Goal: Task Accomplishment & Management: Use online tool/utility

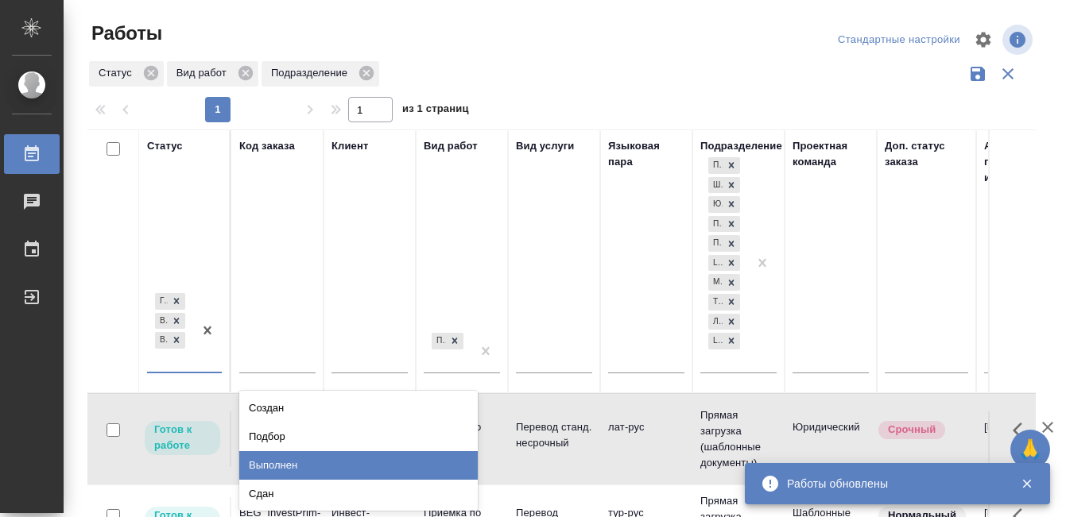
scroll to position [29, 0]
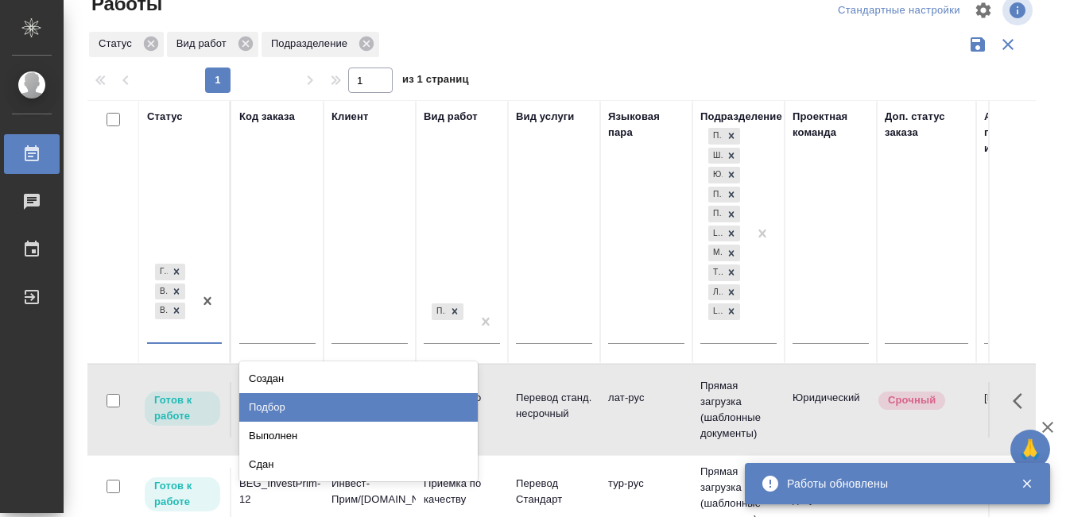
click at [312, 409] on div "Подбор" at bounding box center [358, 407] width 238 height 29
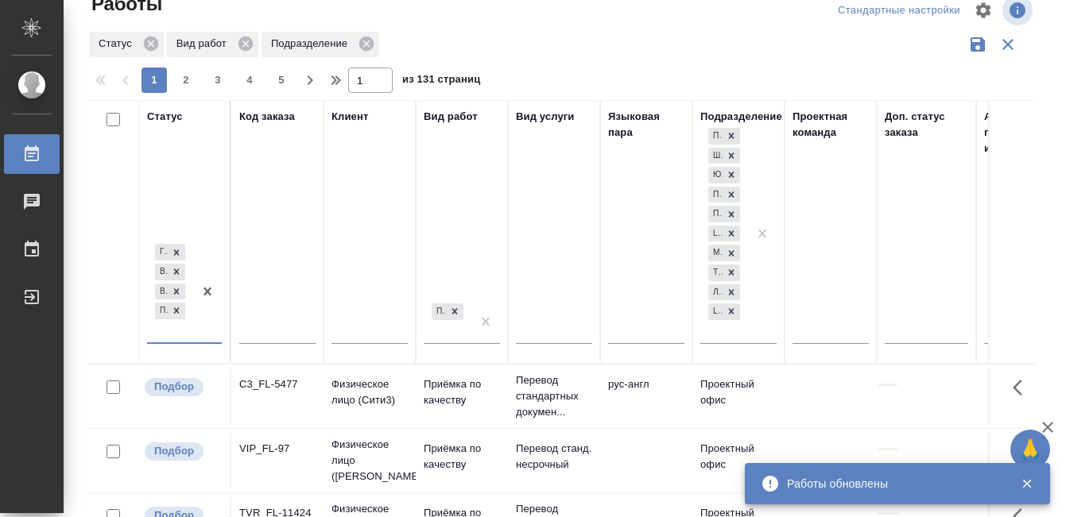
scroll to position [0, 956]
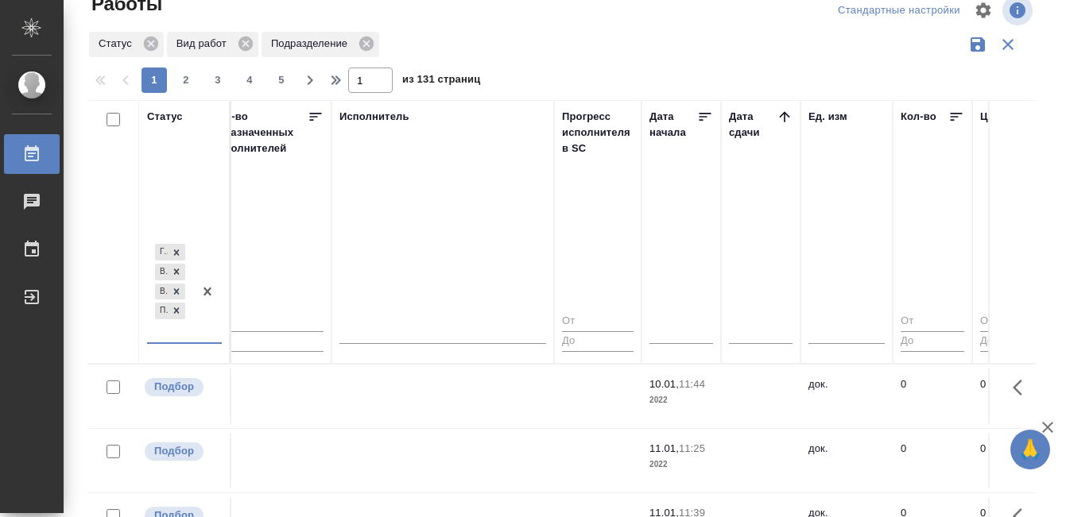
click at [781, 114] on icon at bounding box center [784, 116] width 10 height 10
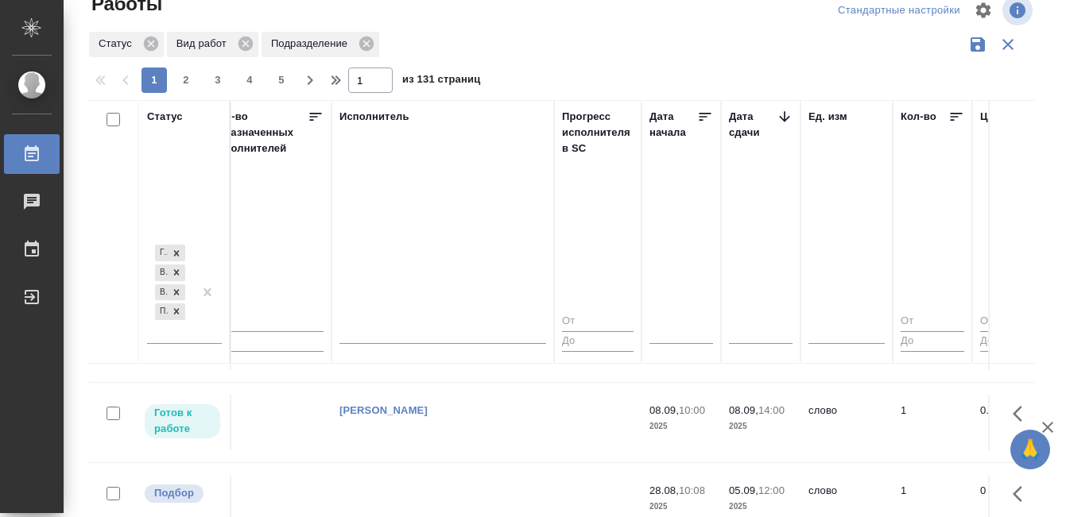
scroll to position [128, 956]
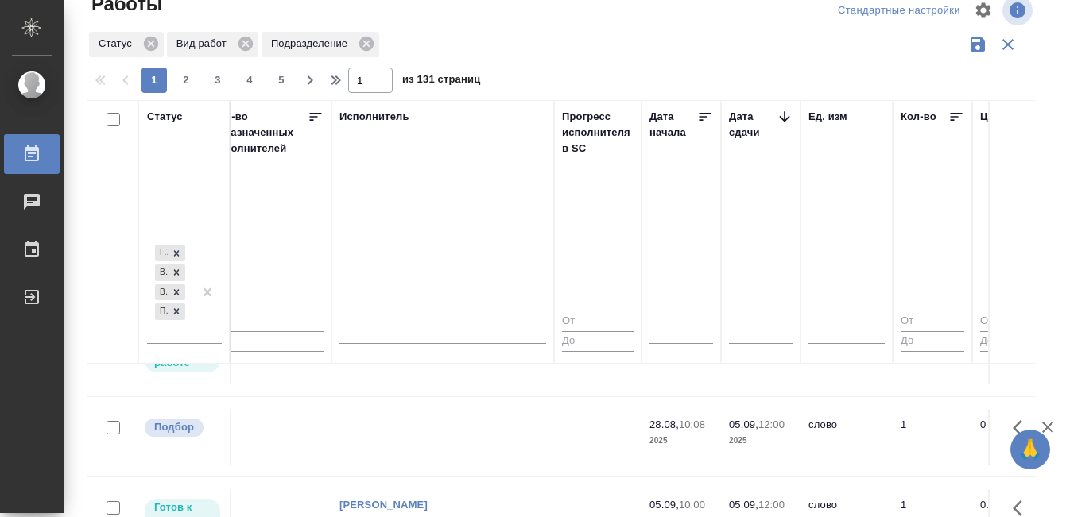
click at [439, 424] on td at bounding box center [442, 437] width 223 height 56
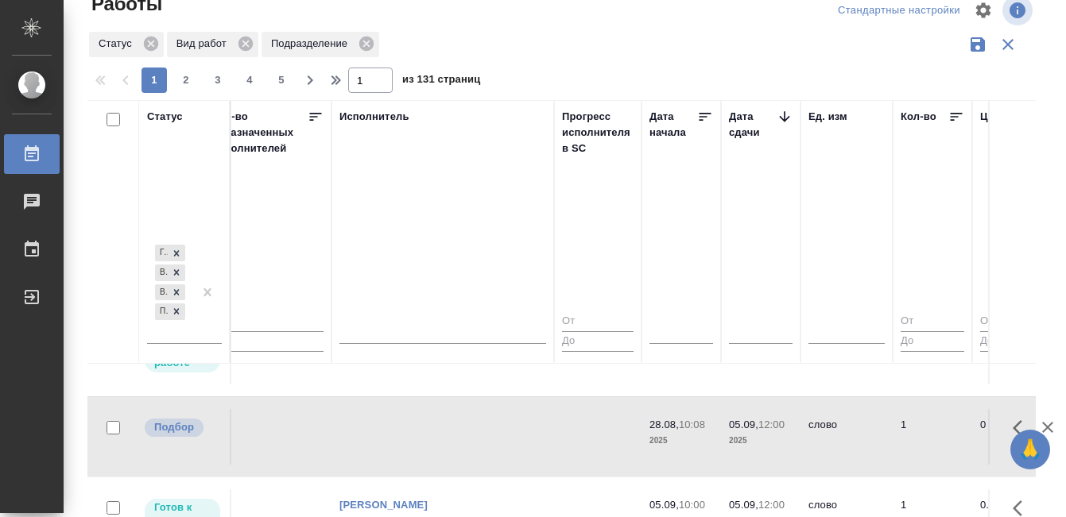
click at [440, 424] on td at bounding box center [442, 437] width 223 height 56
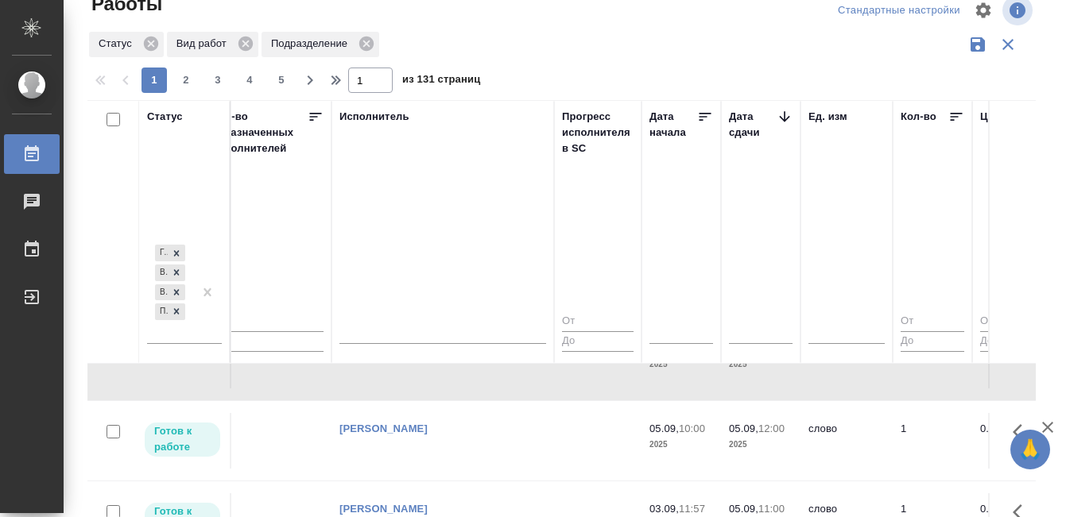
scroll to position [352, 956]
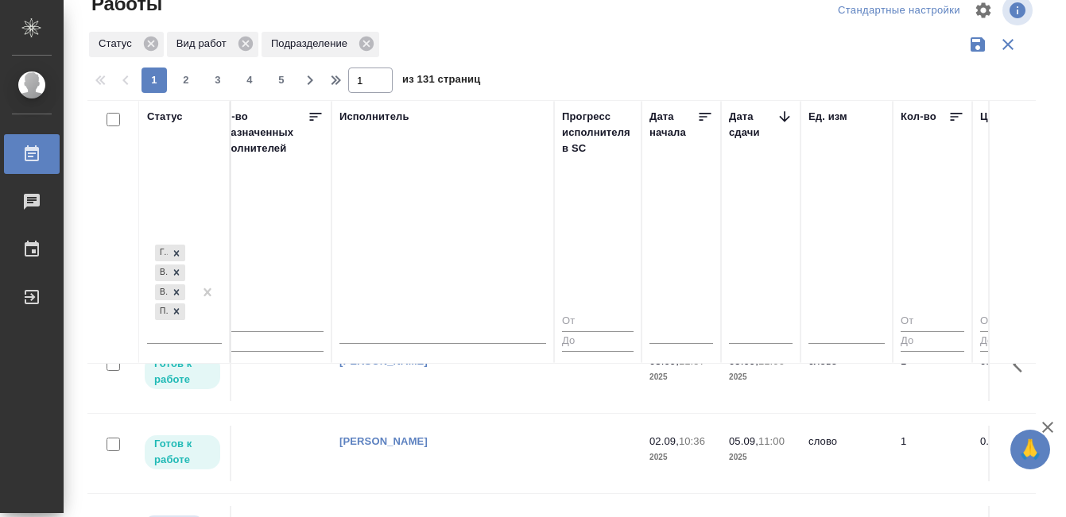
click at [421, 387] on td "[PERSON_NAME] [PERSON_NAME]" at bounding box center [442, 374] width 223 height 56
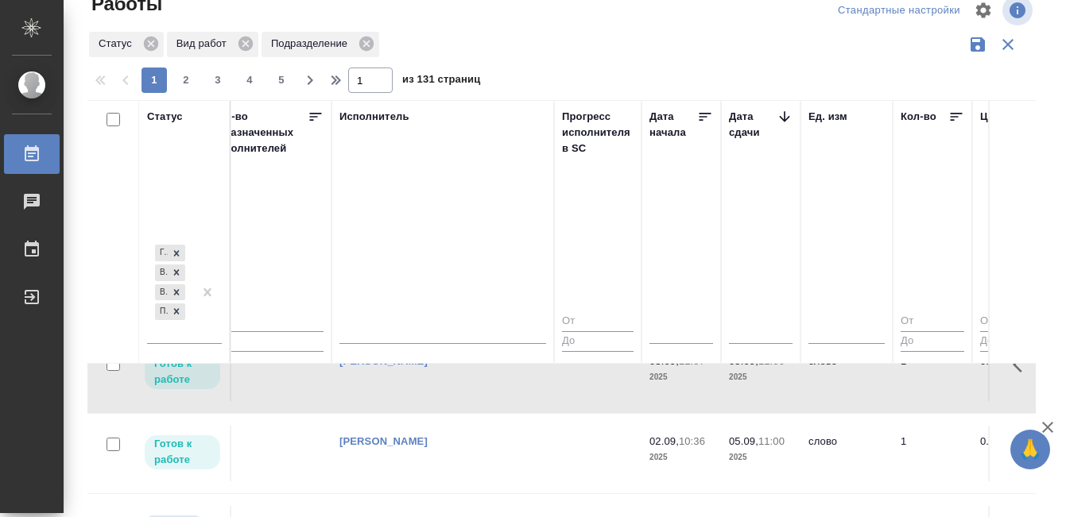
scroll to position [486, 956]
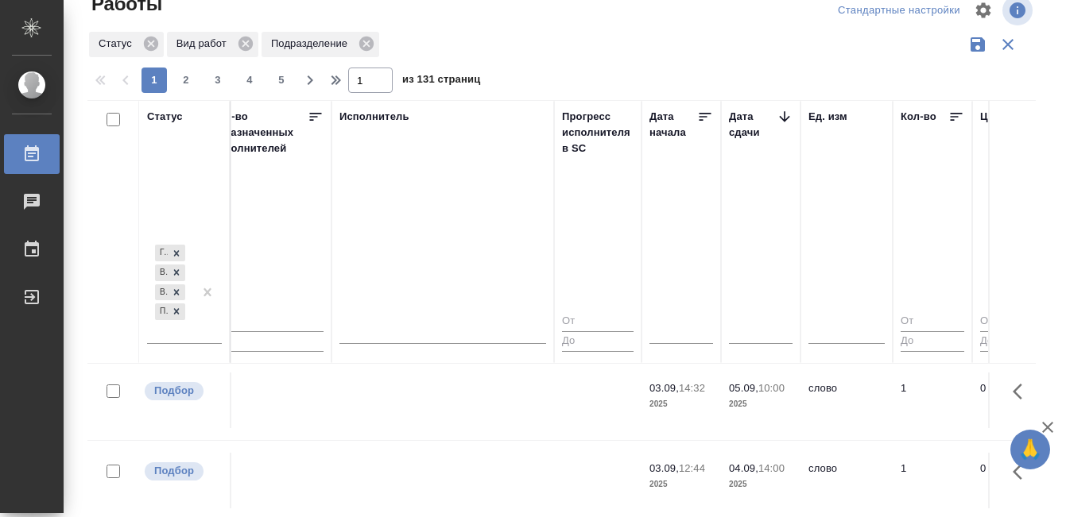
click at [420, 393] on td at bounding box center [442, 401] width 223 height 56
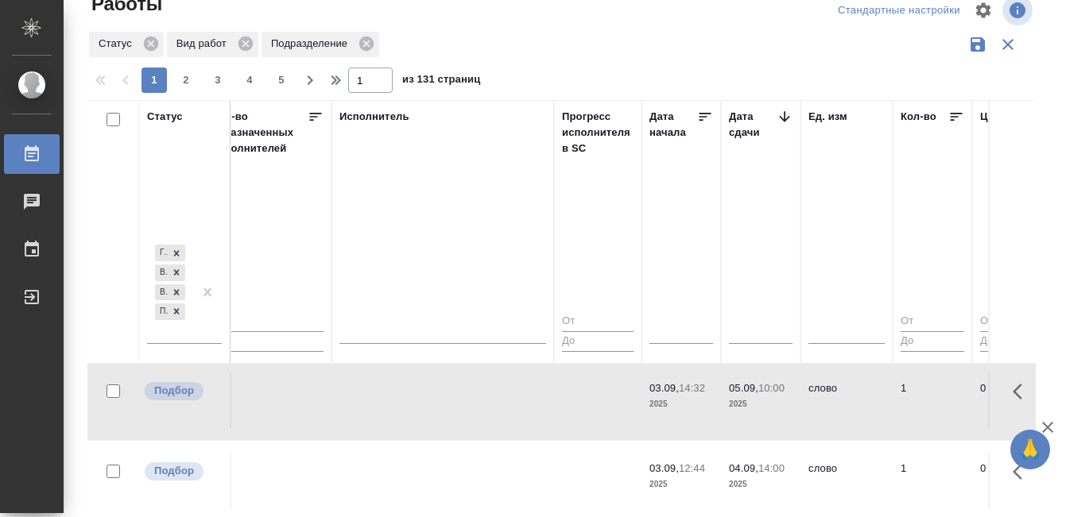
click at [420, 393] on td at bounding box center [442, 401] width 223 height 56
click at [422, 453] on td at bounding box center [442, 481] width 223 height 56
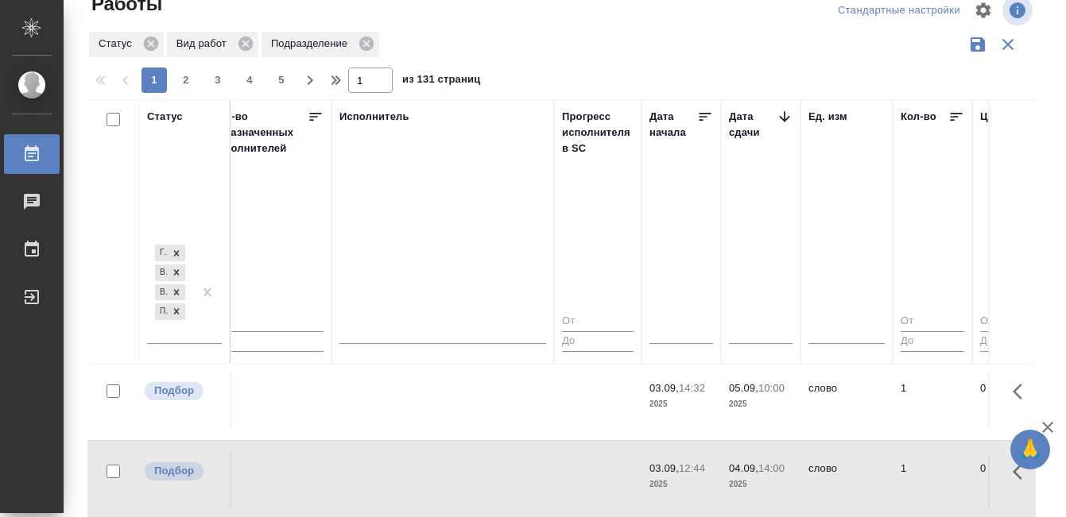
scroll to position [582, 956]
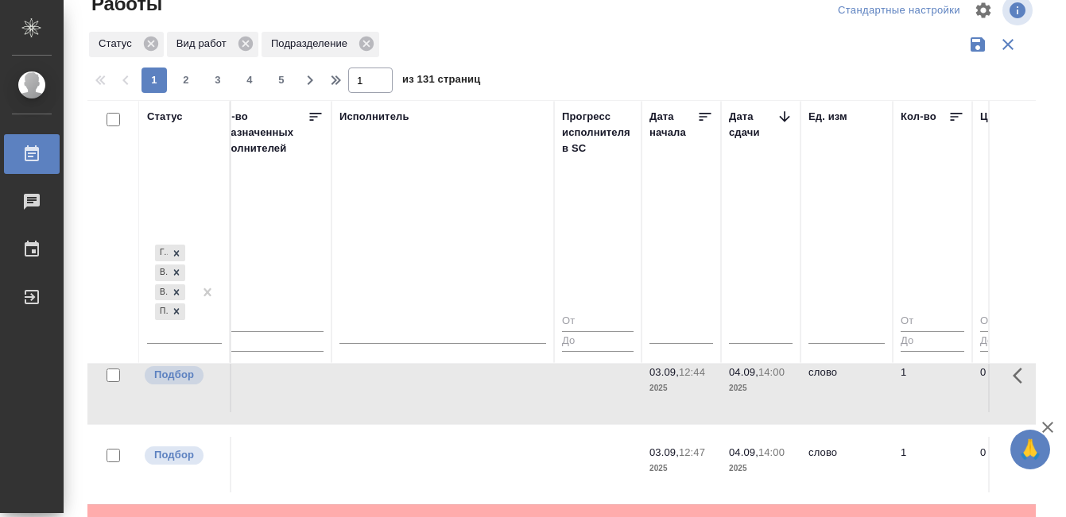
click at [422, 398] on td at bounding box center [442, 385] width 223 height 56
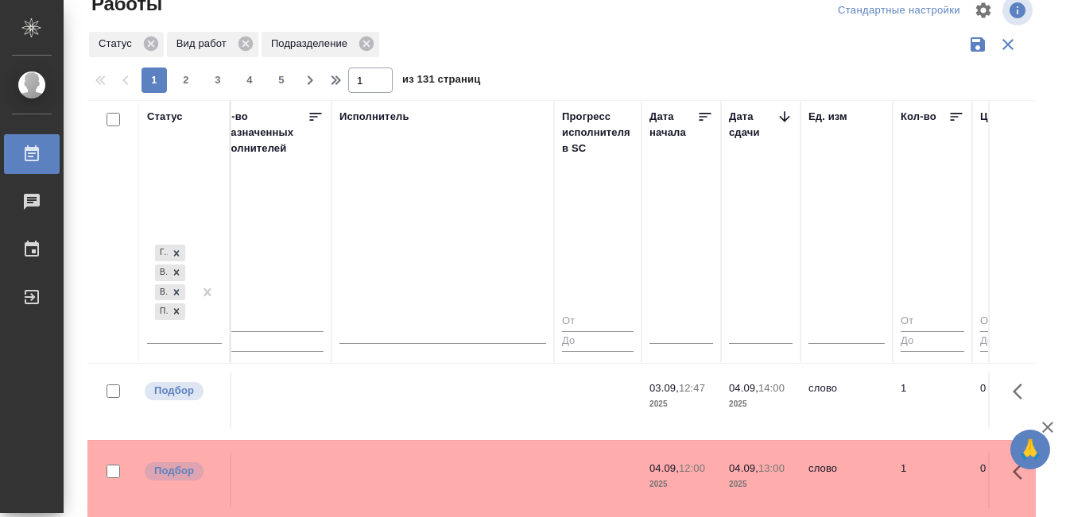
click at [442, 453] on td at bounding box center [442, 481] width 223 height 56
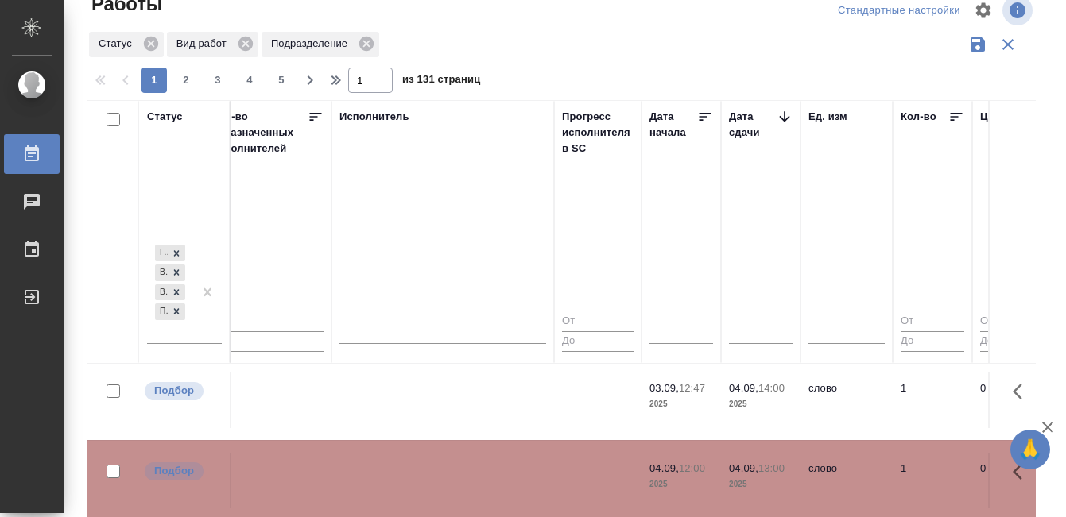
scroll to position [749, 956]
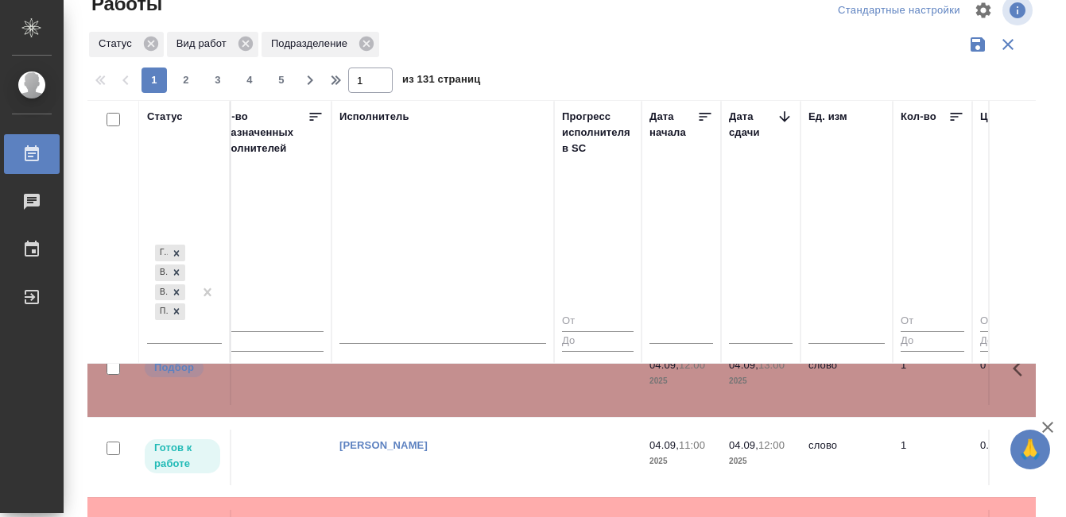
click at [443, 393] on td at bounding box center [442, 378] width 223 height 56
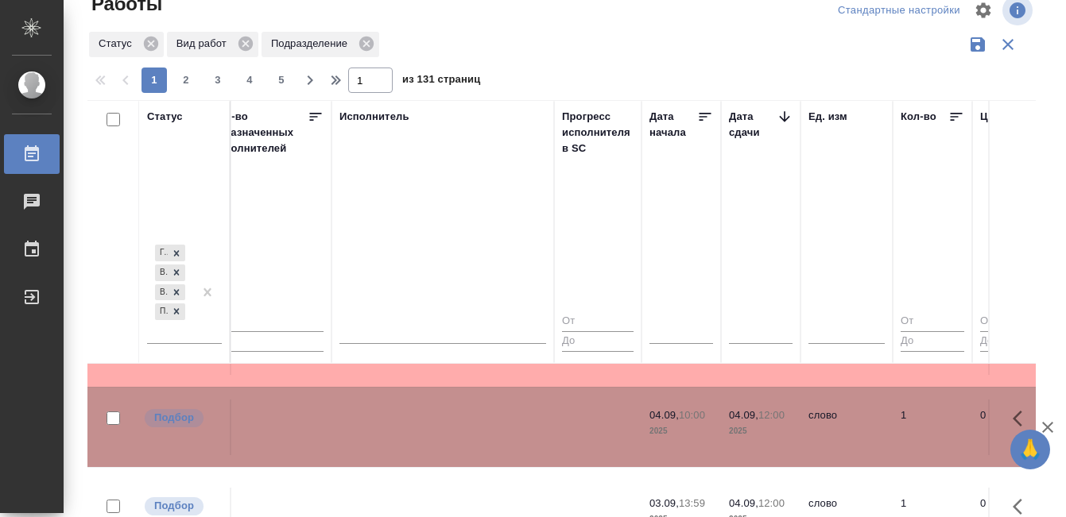
click at [436, 438] on td at bounding box center [442, 428] width 223 height 56
click at [25, 159] on div "Работы" at bounding box center [12, 154] width 40 height 24
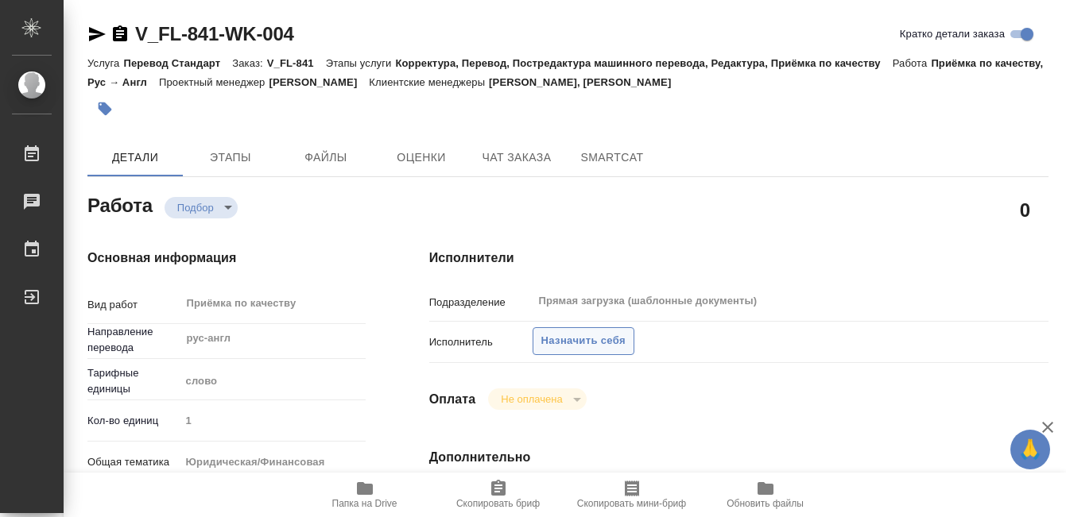
click at [609, 340] on span "Назначить себя" at bounding box center [583, 341] width 84 height 18
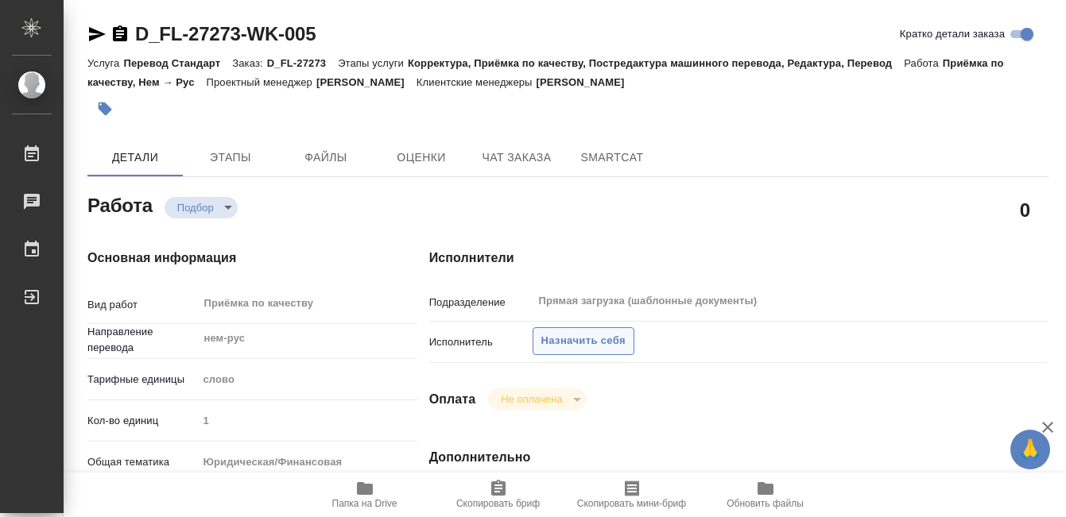
click at [613, 331] on button "Назначить себя" at bounding box center [584, 341] width 102 height 28
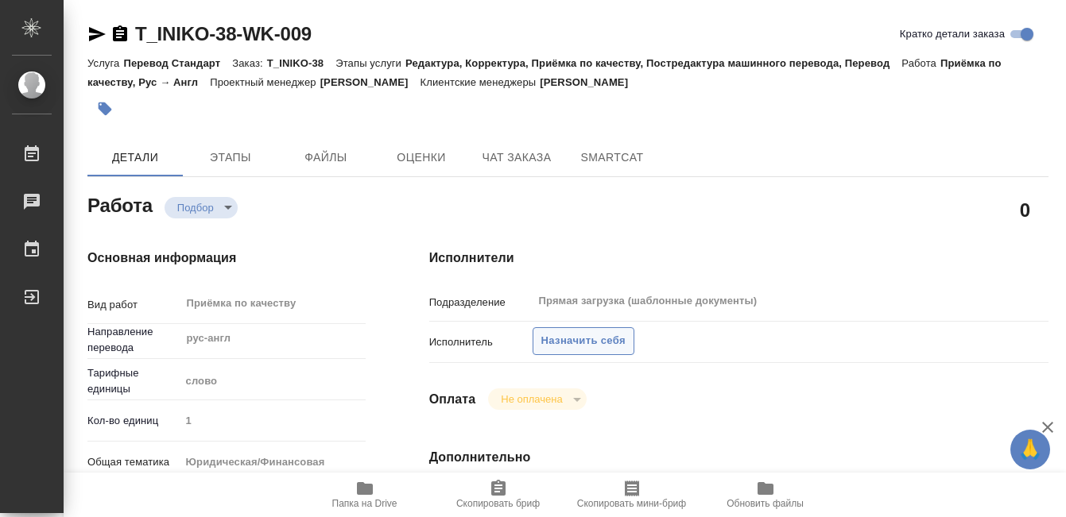
click at [620, 335] on span "Назначить себя" at bounding box center [583, 341] width 84 height 18
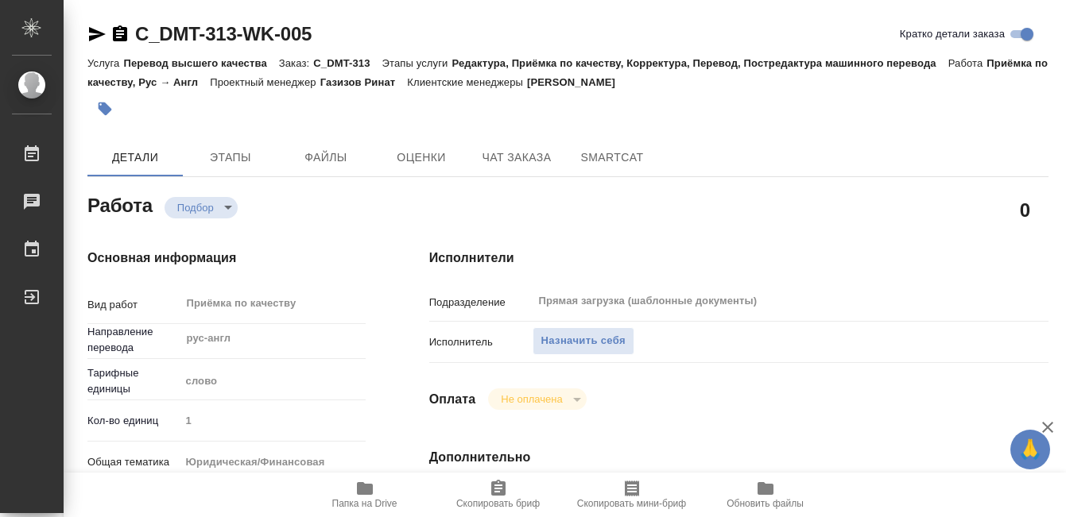
click at [591, 335] on span "Назначить себя" at bounding box center [583, 341] width 84 height 18
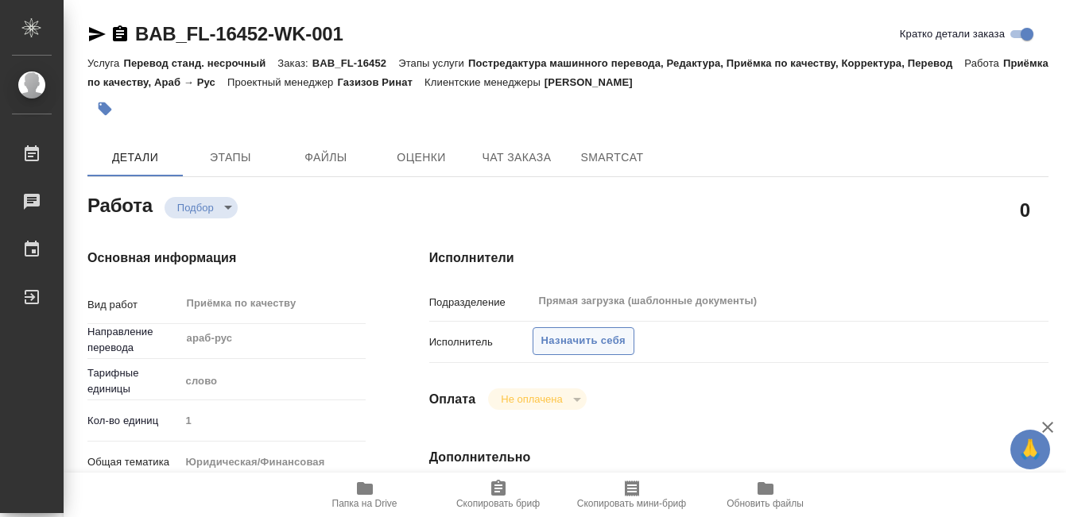
click at [571, 335] on span "Назначить себя" at bounding box center [583, 341] width 84 height 18
